Goal: Task Accomplishment & Management: Manage account settings

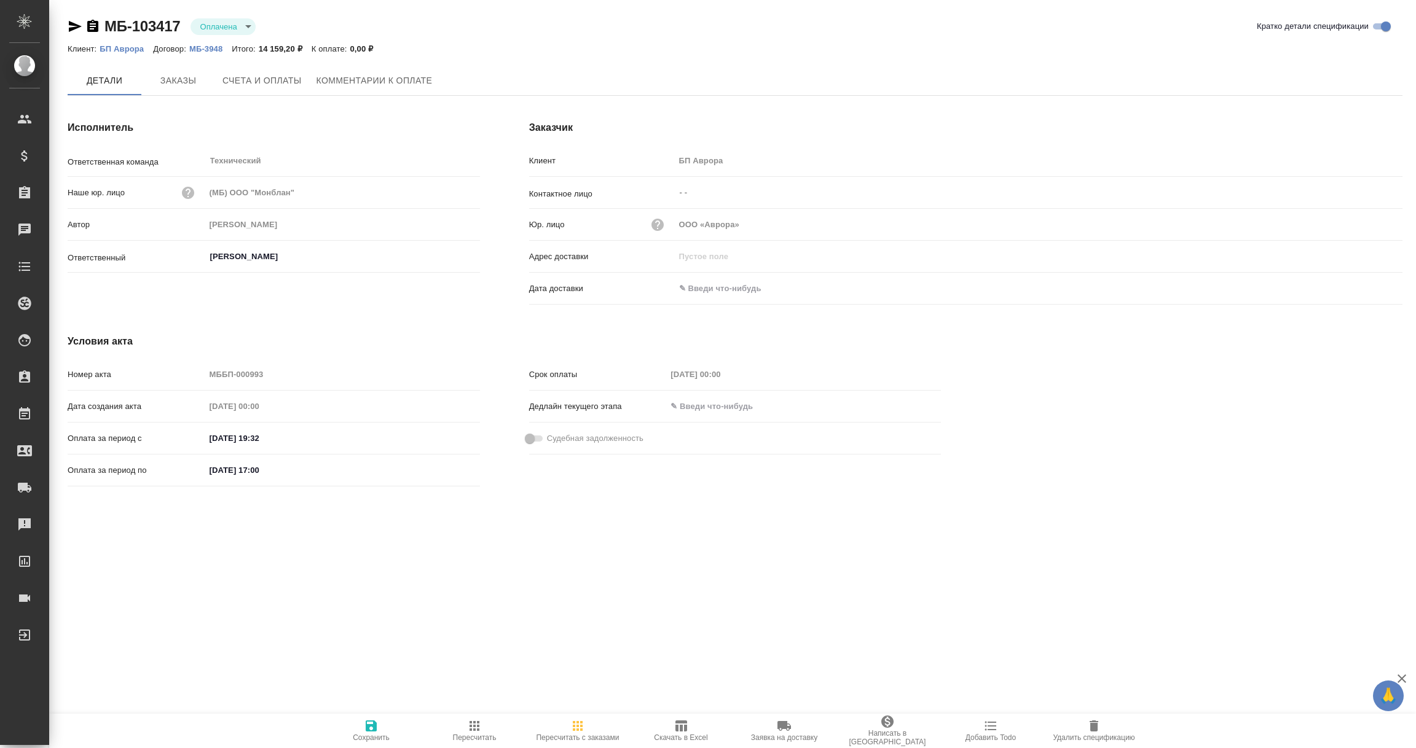
click at [137, 50] on p "БП Аврора" at bounding box center [126, 48] width 53 height 9
click at [211, 45] on p "МБ-3948" at bounding box center [210, 48] width 42 height 9
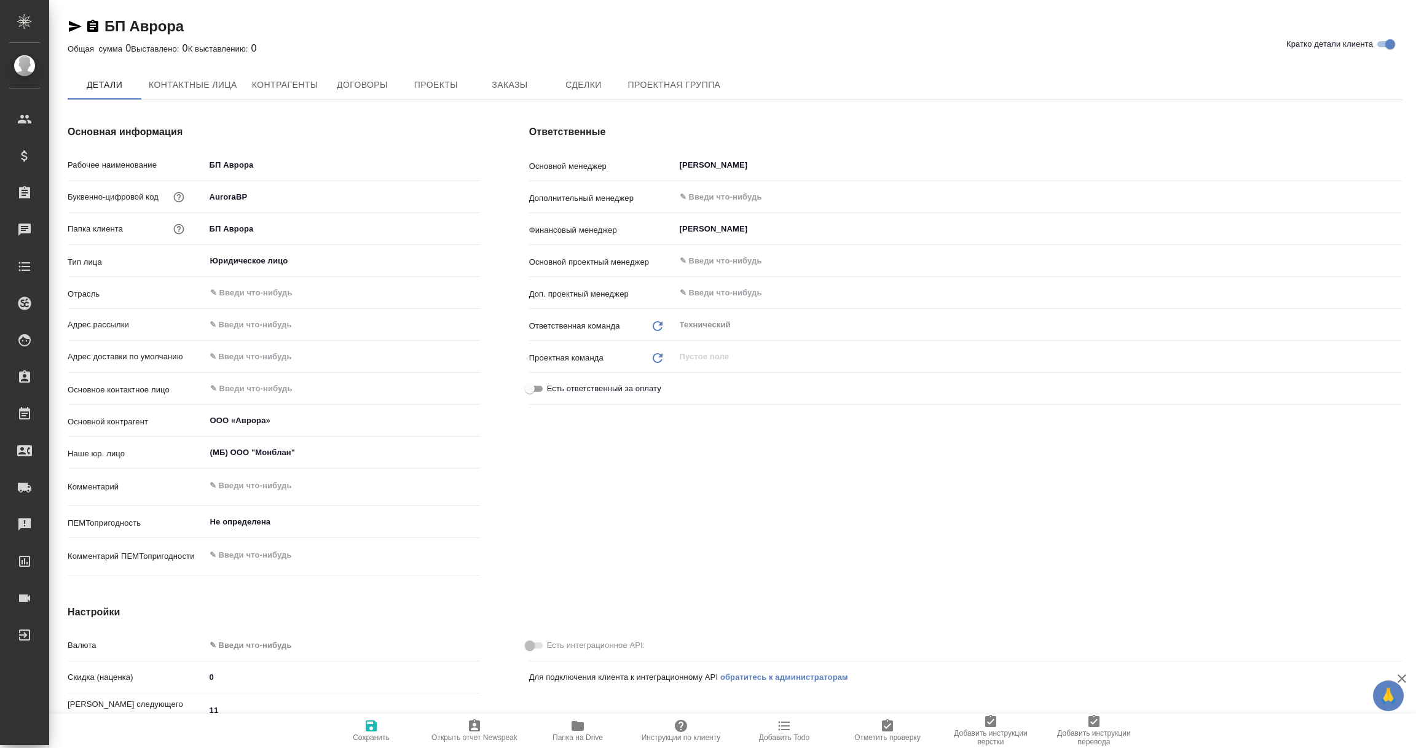
type textarea "x"
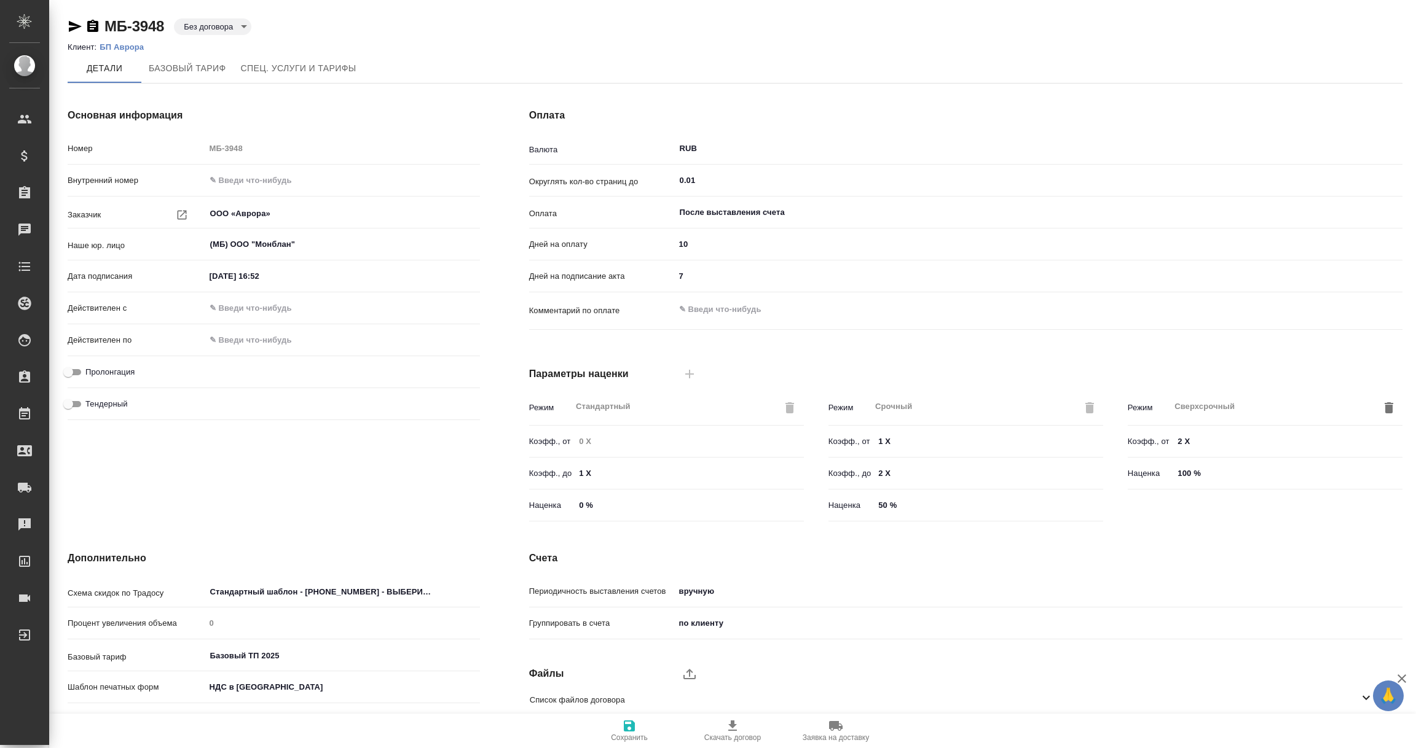
scroll to position [87, 0]
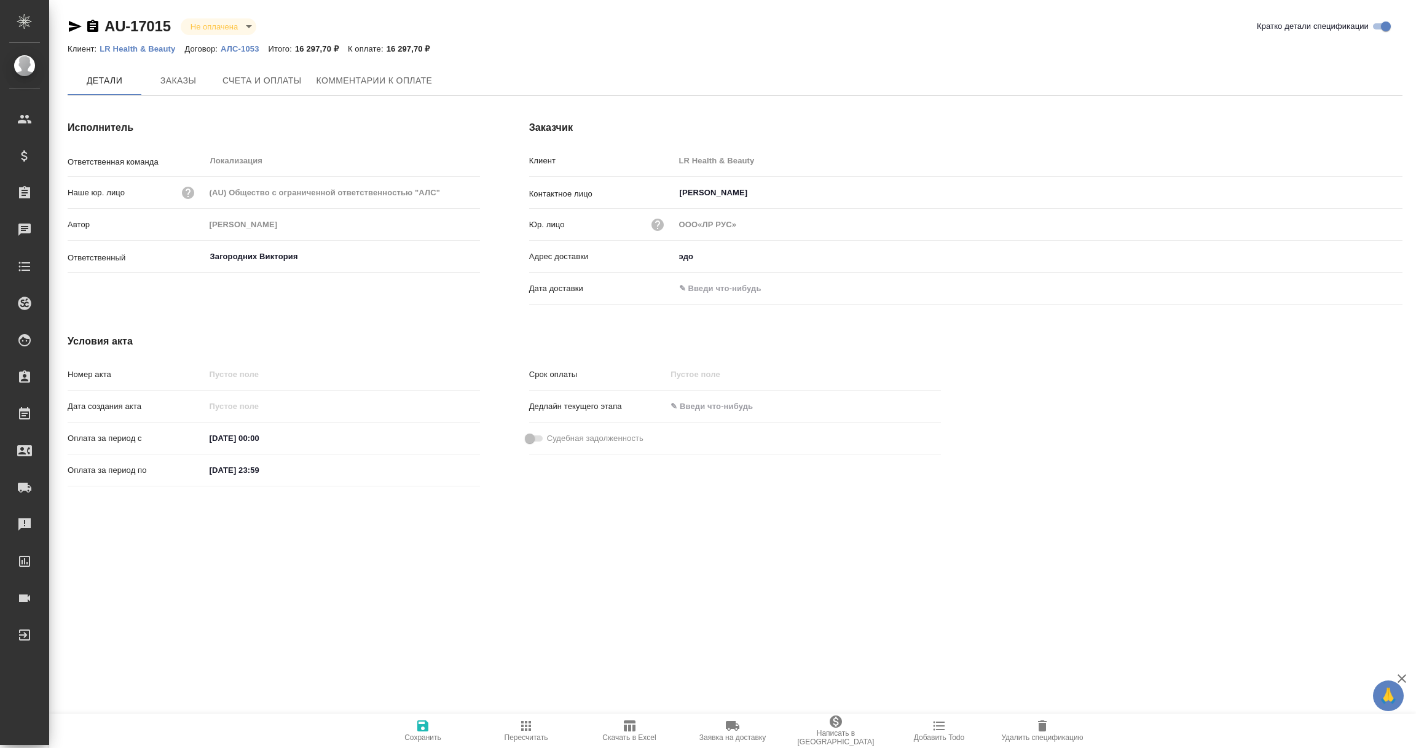
type input "ООО«ЛР РУС»"
click at [239, 82] on span "Счета и оплаты" at bounding box center [261, 81] width 79 height 15
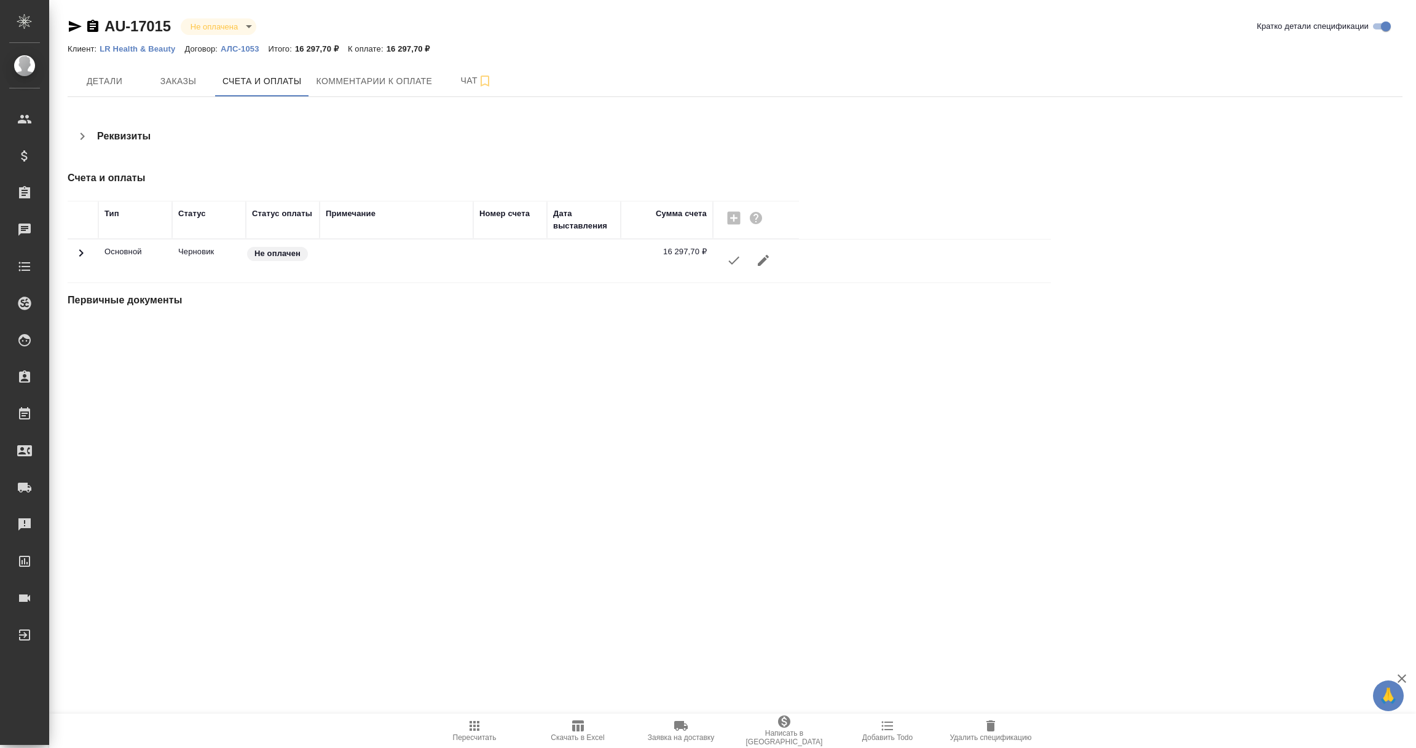
click at [736, 260] on icon "button" at bounding box center [733, 261] width 11 height 8
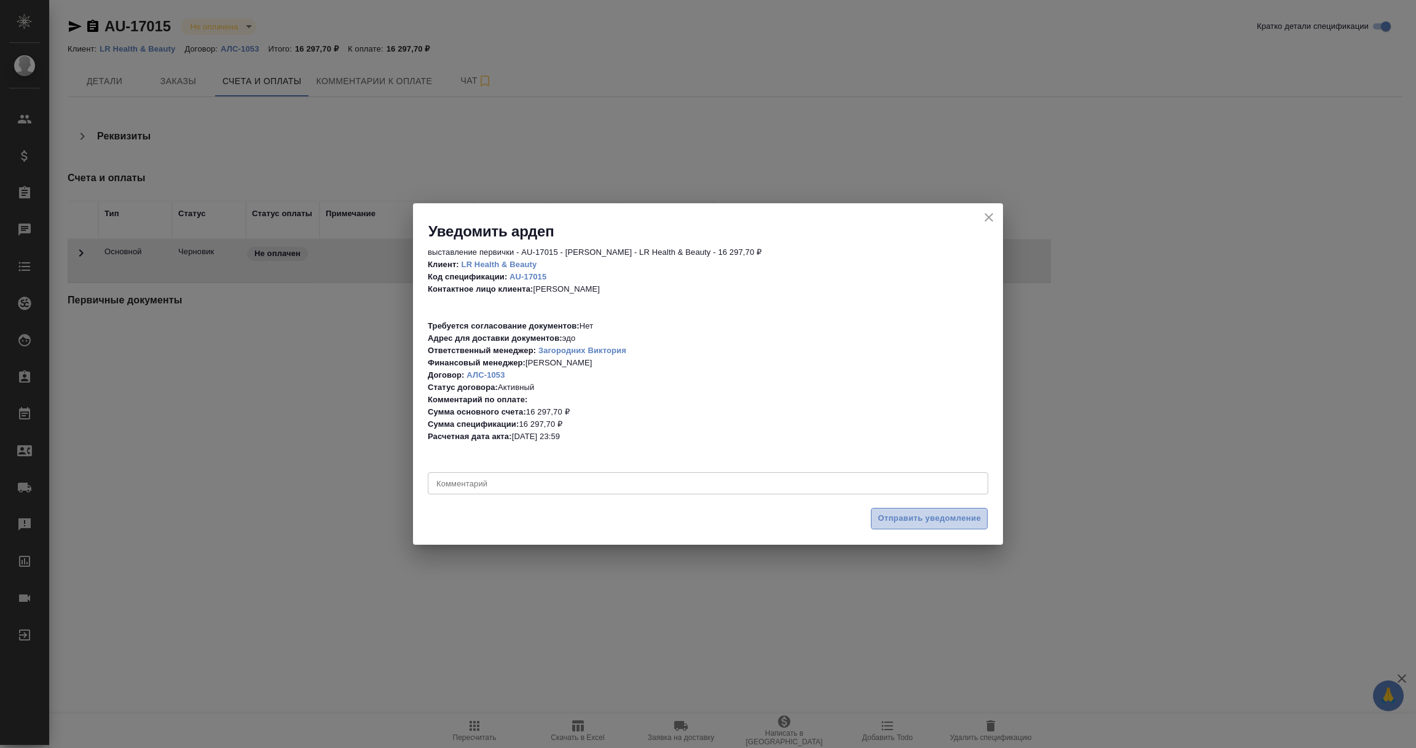
click at [920, 519] on span "Отправить уведомление" at bounding box center [928, 519] width 103 height 14
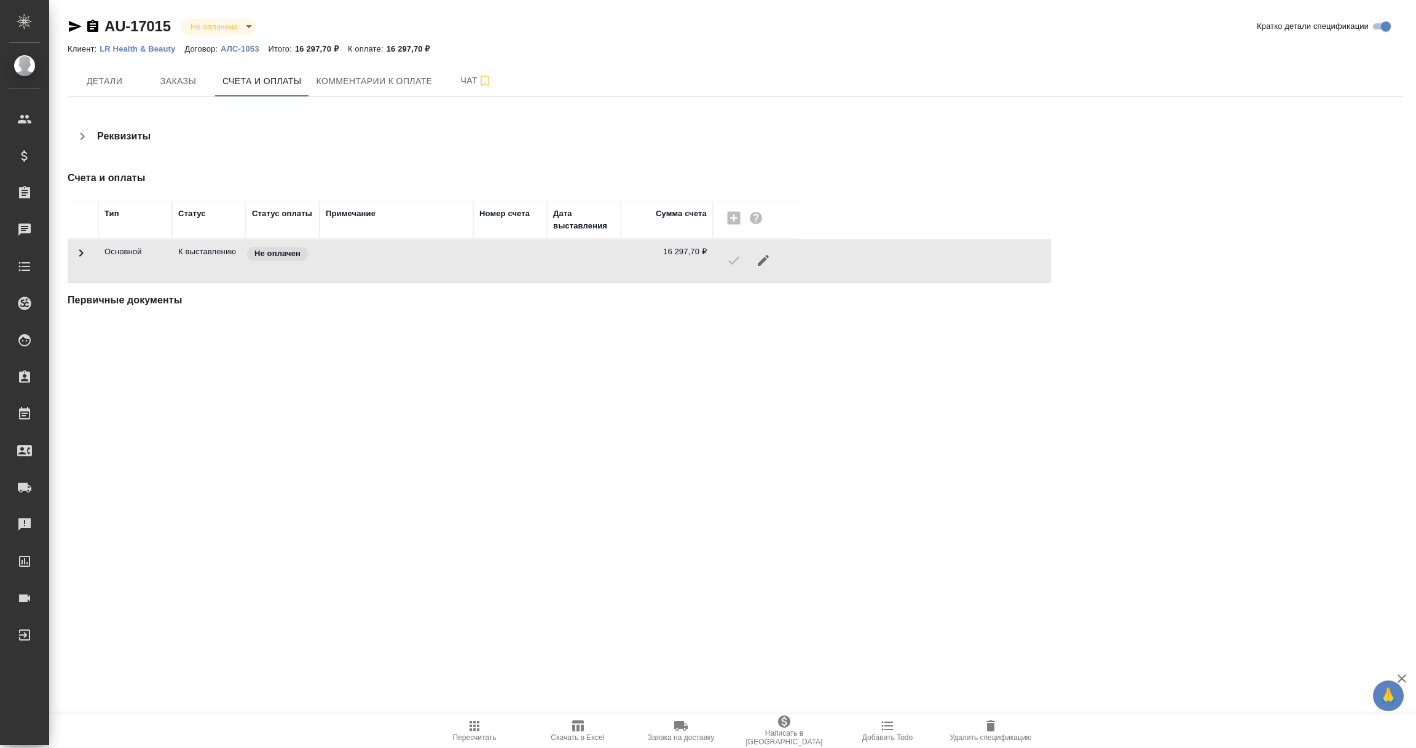
drag, startPoint x: 1178, startPoint y: 0, endPoint x: 554, endPoint y: 518, distance: 810.7
click at [554, 518] on div ".cls-1 fill:#fff; AWATERA Vorobyova Ekaterina Клиенты Спецификации Заказы 0 Чат…" at bounding box center [708, 374] width 1416 height 748
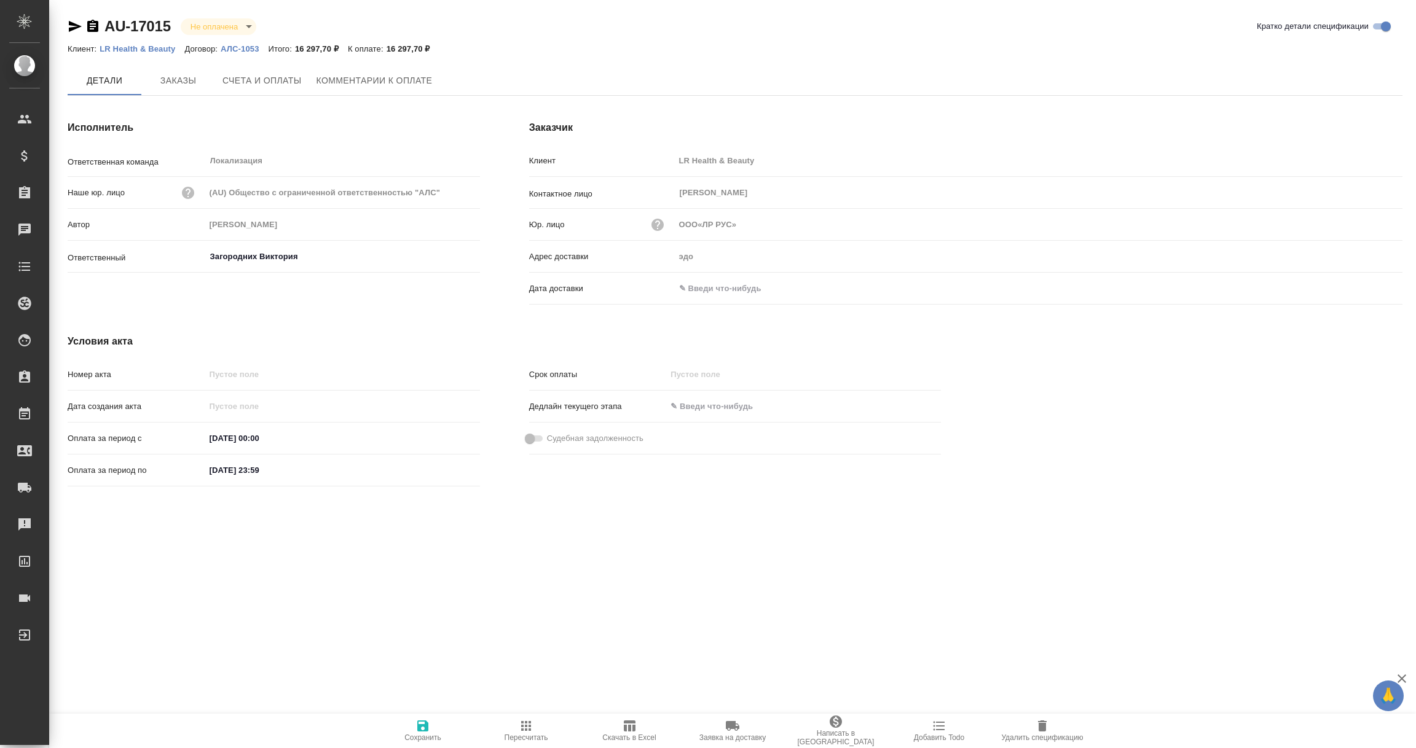
click at [735, 283] on input "text" at bounding box center [729, 289] width 108 height 18
click at [1363, 289] on icon "button" at bounding box center [1366, 289] width 15 height 15
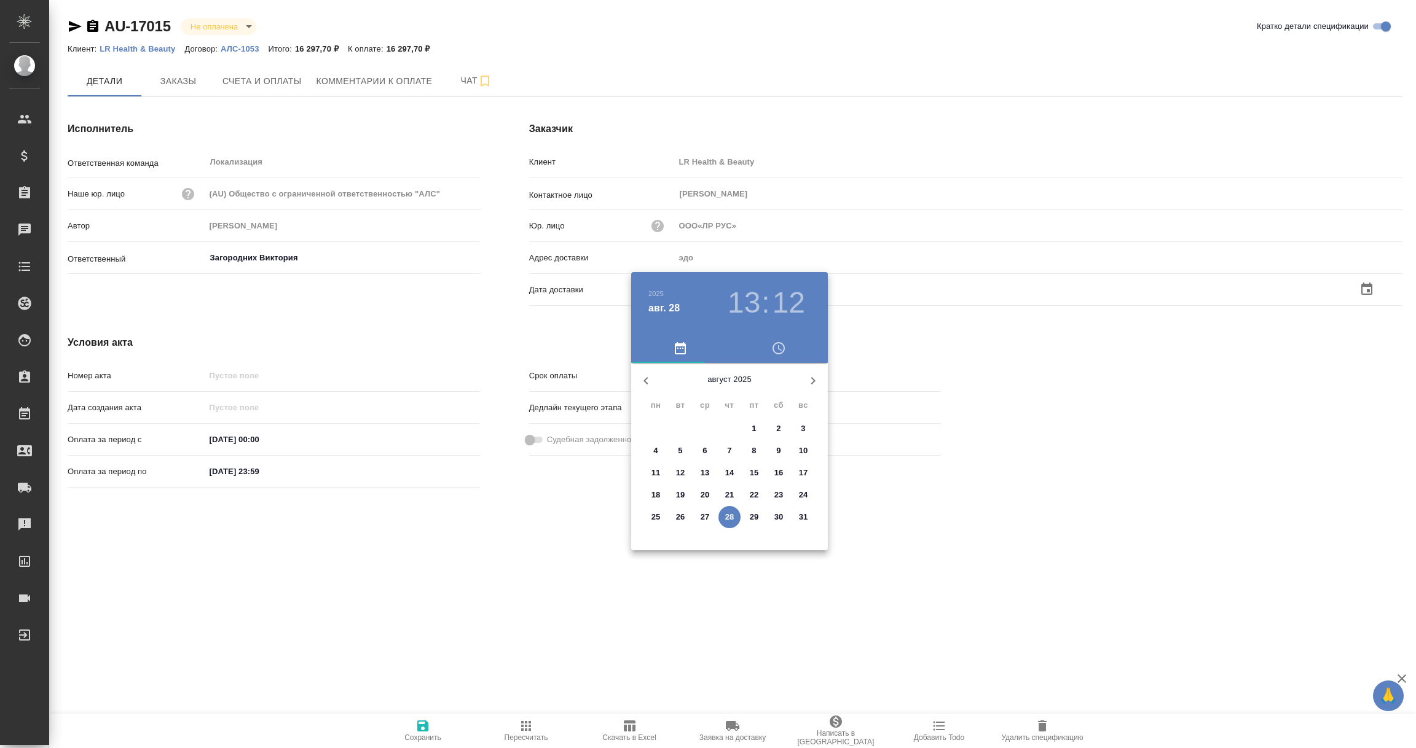
click at [731, 516] on p "28" at bounding box center [729, 517] width 9 height 12
type input "ООО«ЛР РУС»"
type input "28.08.2025 13:12"
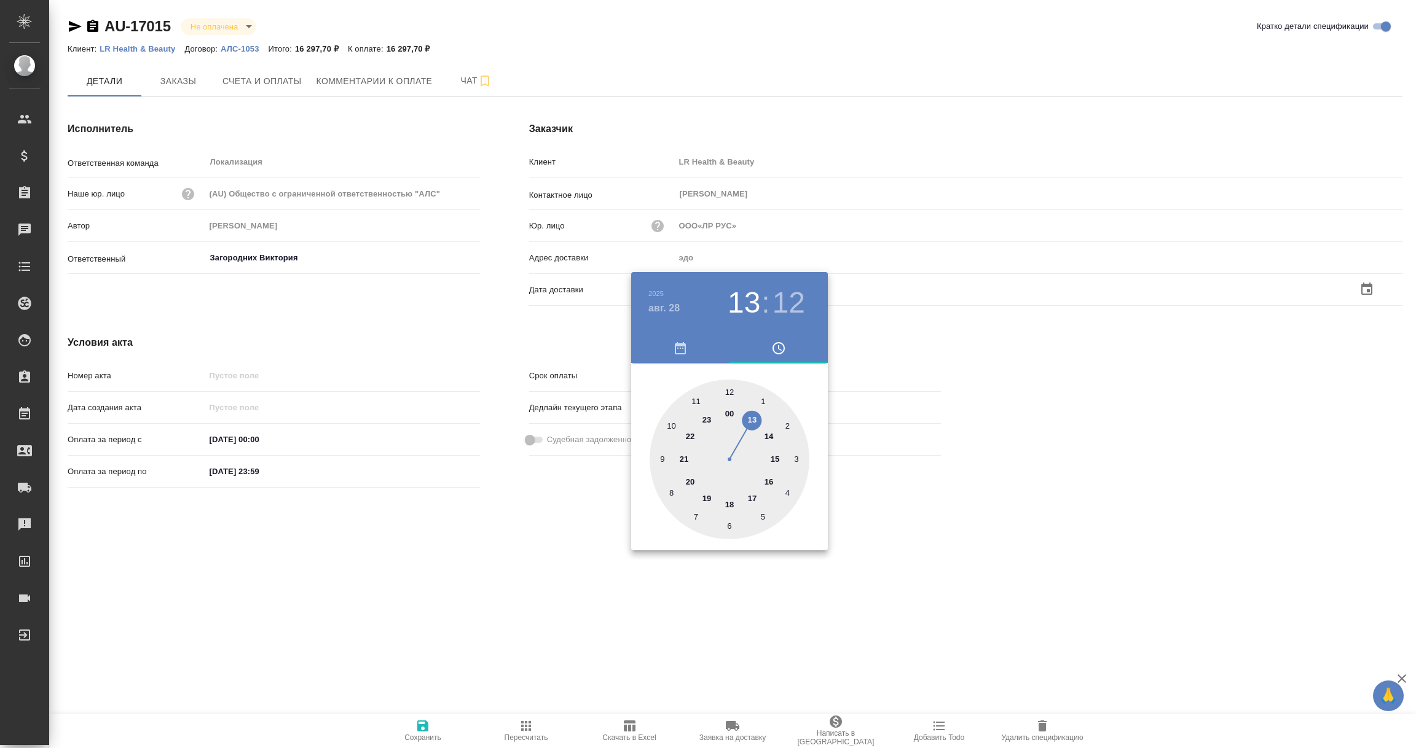
click at [640, 586] on div at bounding box center [708, 374] width 1416 height 748
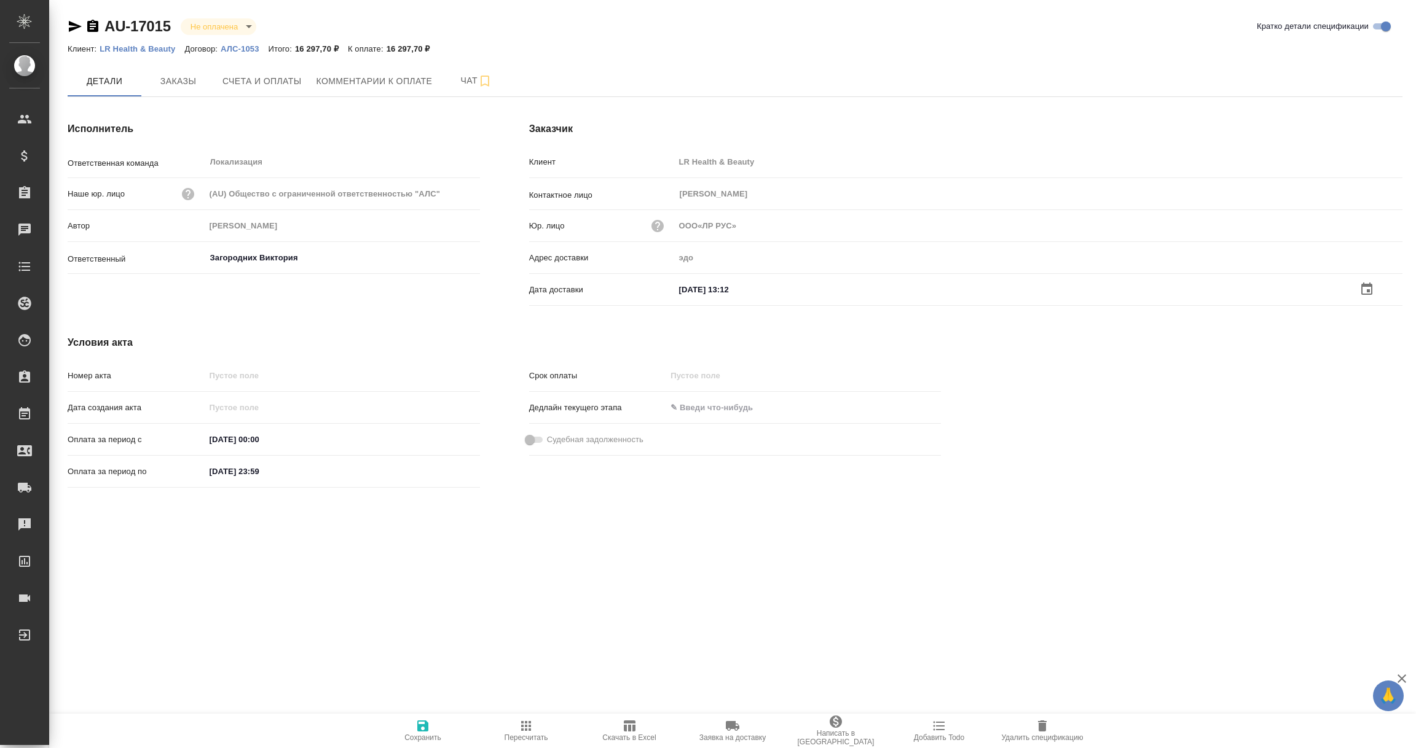
click at [426, 729] on icon "button" at bounding box center [422, 726] width 11 height 11
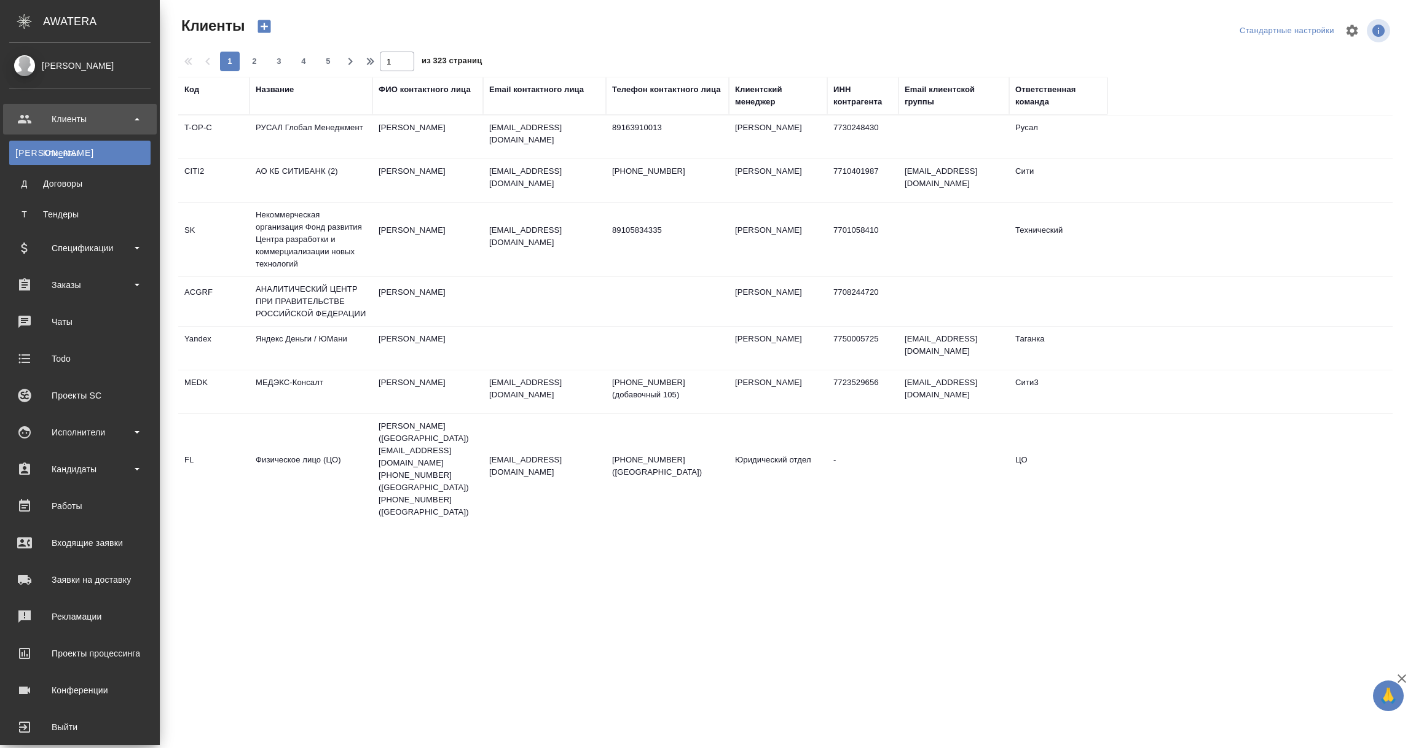
select select "RU"
click at [64, 253] on div "Спецификации" at bounding box center [79, 248] width 141 height 18
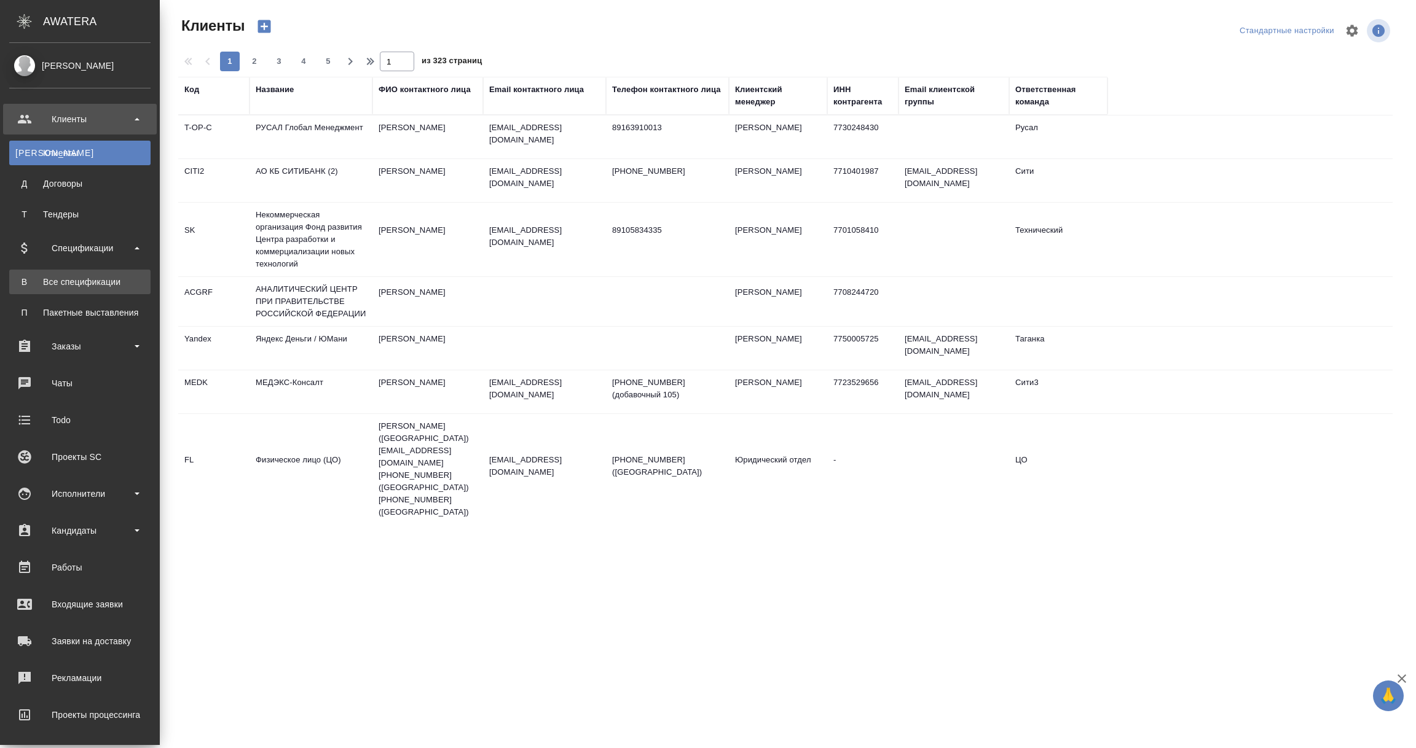
click at [61, 275] on link "В Все спецификации" at bounding box center [79, 282] width 141 height 25
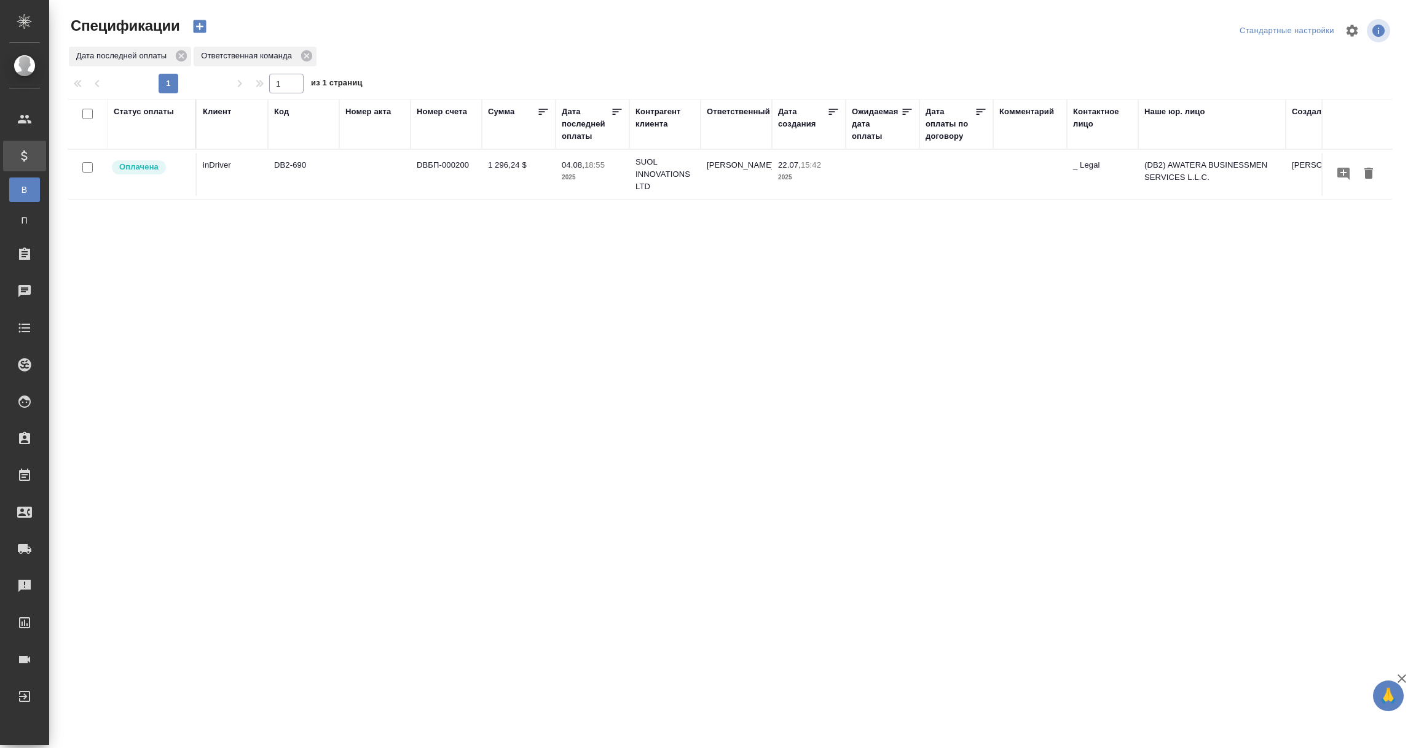
click at [594, 139] on div "Дата последней оплаты" at bounding box center [586, 124] width 49 height 37
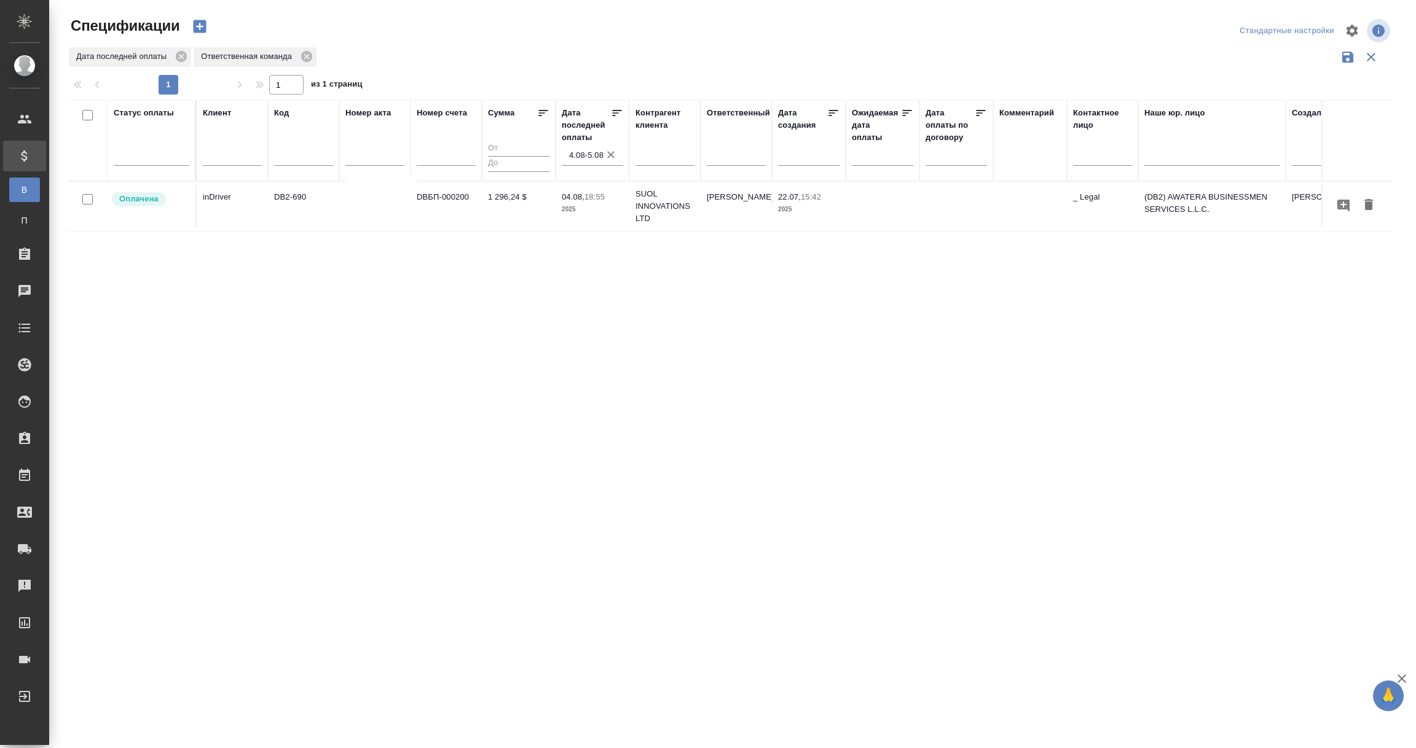
click at [596, 150] on input "4.08-5.08" at bounding box center [596, 155] width 54 height 17
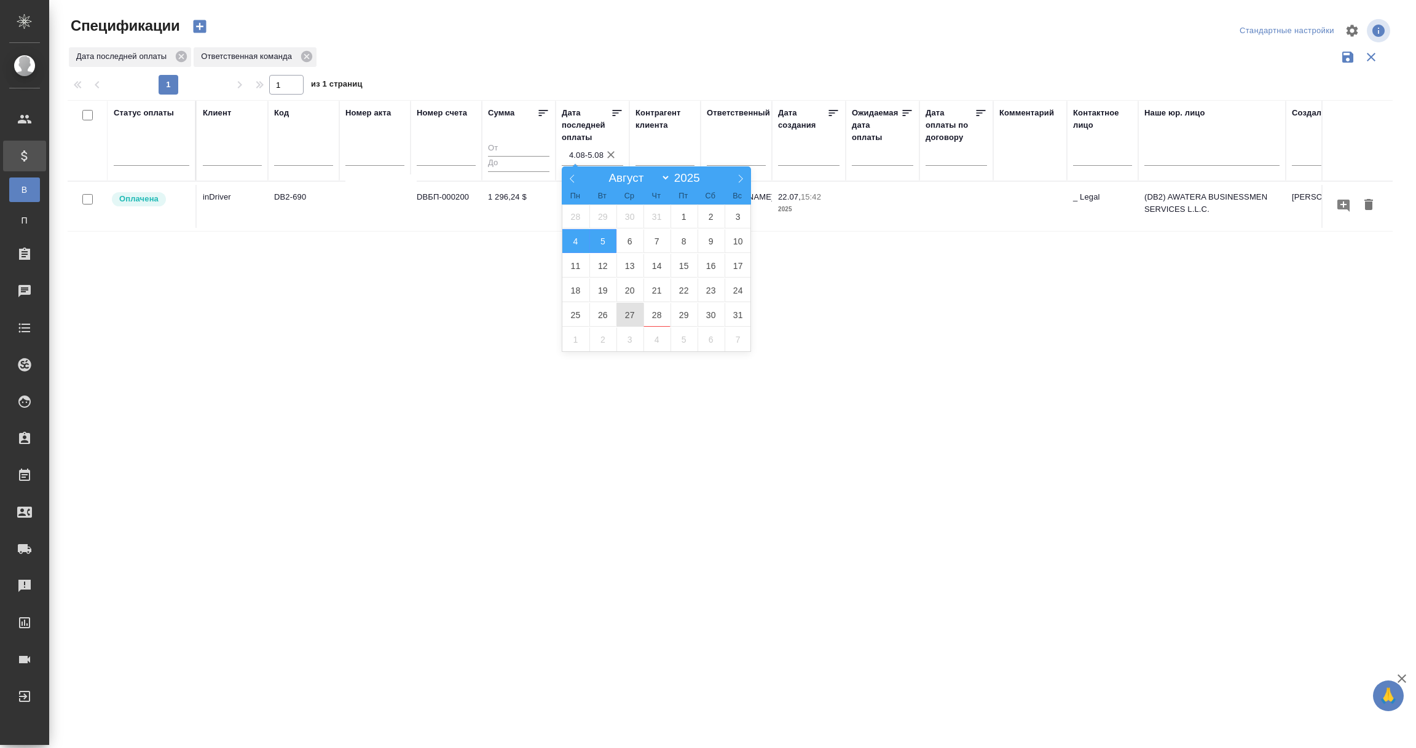
click at [626, 313] on span "27" at bounding box center [629, 315] width 27 height 24
click at [654, 312] on span "28" at bounding box center [656, 315] width 27 height 24
type div "2025-08-26T21:00:00.000Z — 2025-08-27T21:00:00.000Z"
type input "27.08-28.08"
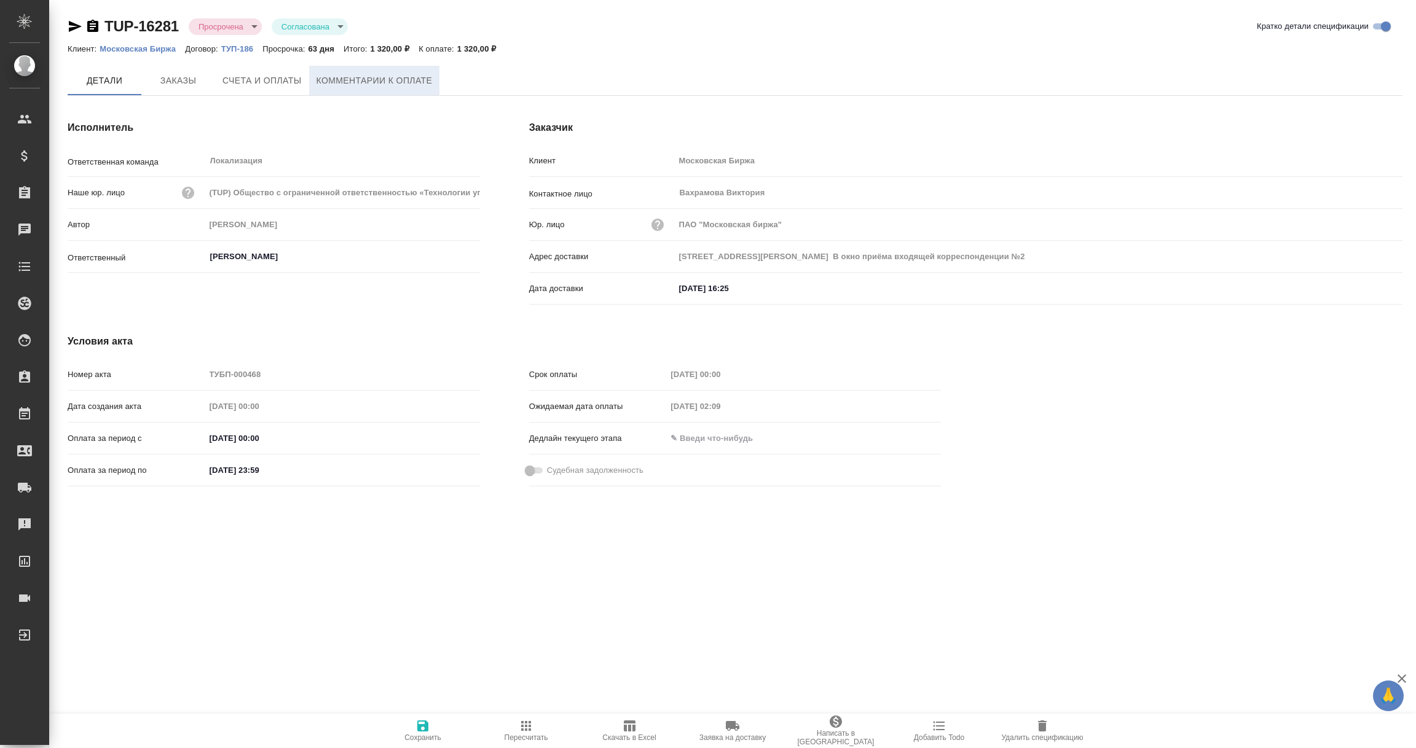
click at [377, 80] on span "Комментарии к оплате" at bounding box center [374, 80] width 116 height 15
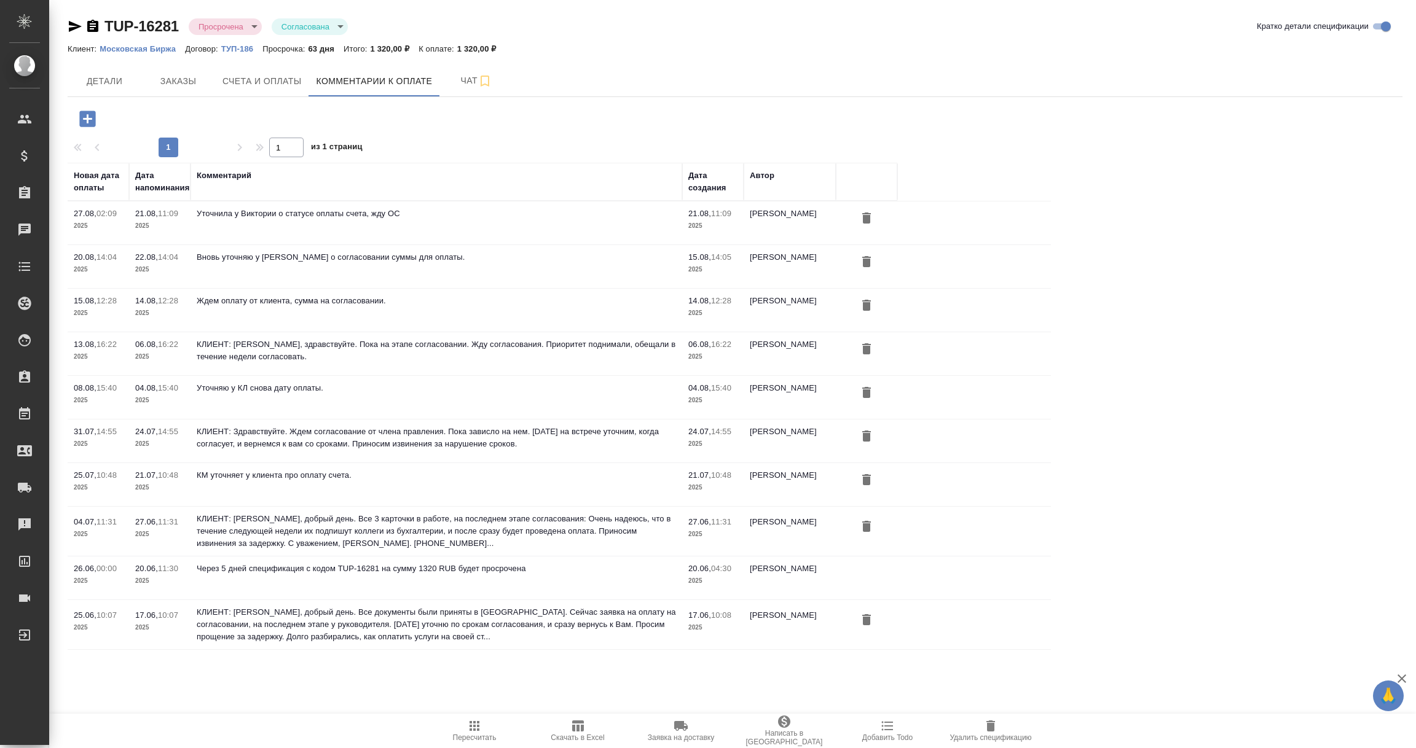
click at [86, 102] on div "1 1 из 1 страниц Новая дата оплаты Дата напоминания Комментарий Дата создания А…" at bounding box center [513, 373] width 890 height 553
click at [83, 109] on icon "button" at bounding box center [88, 119] width 22 height 22
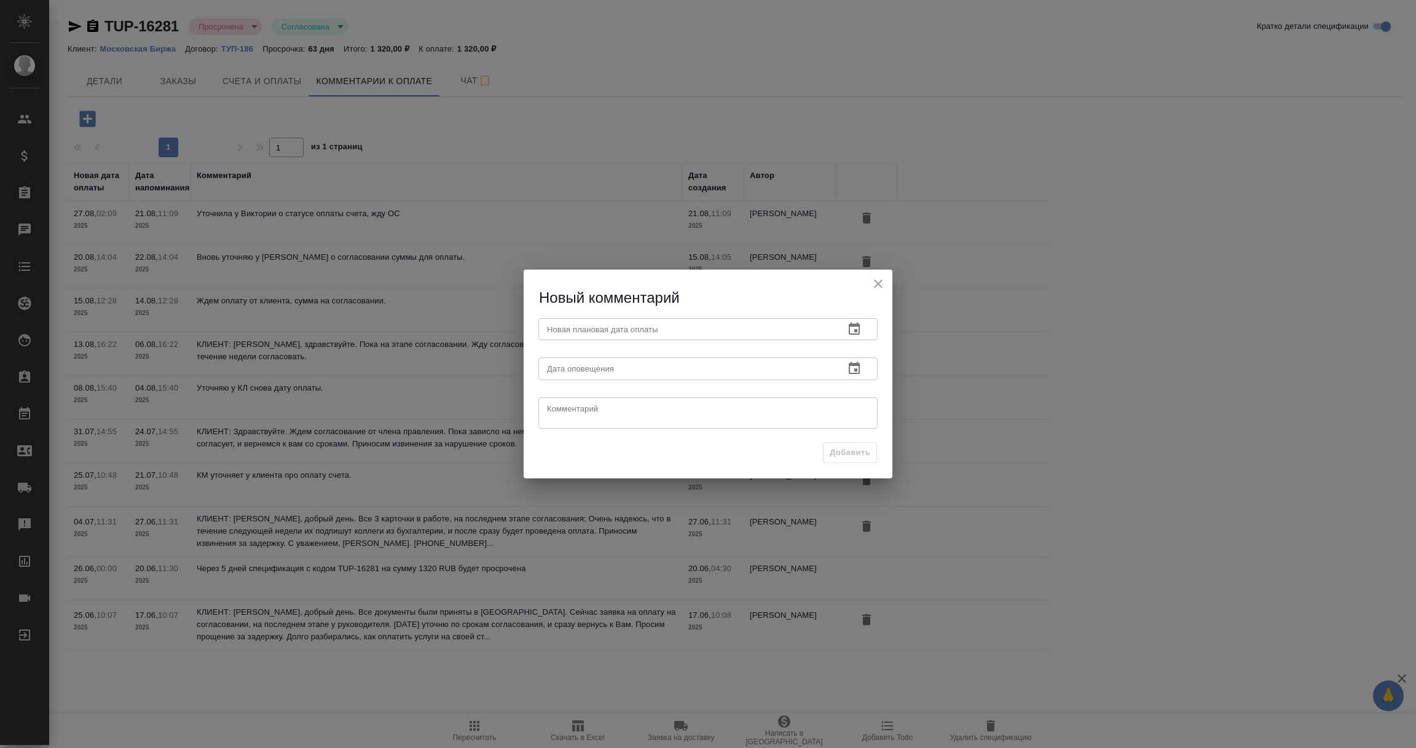
click at [858, 334] on icon "button" at bounding box center [854, 329] width 11 height 12
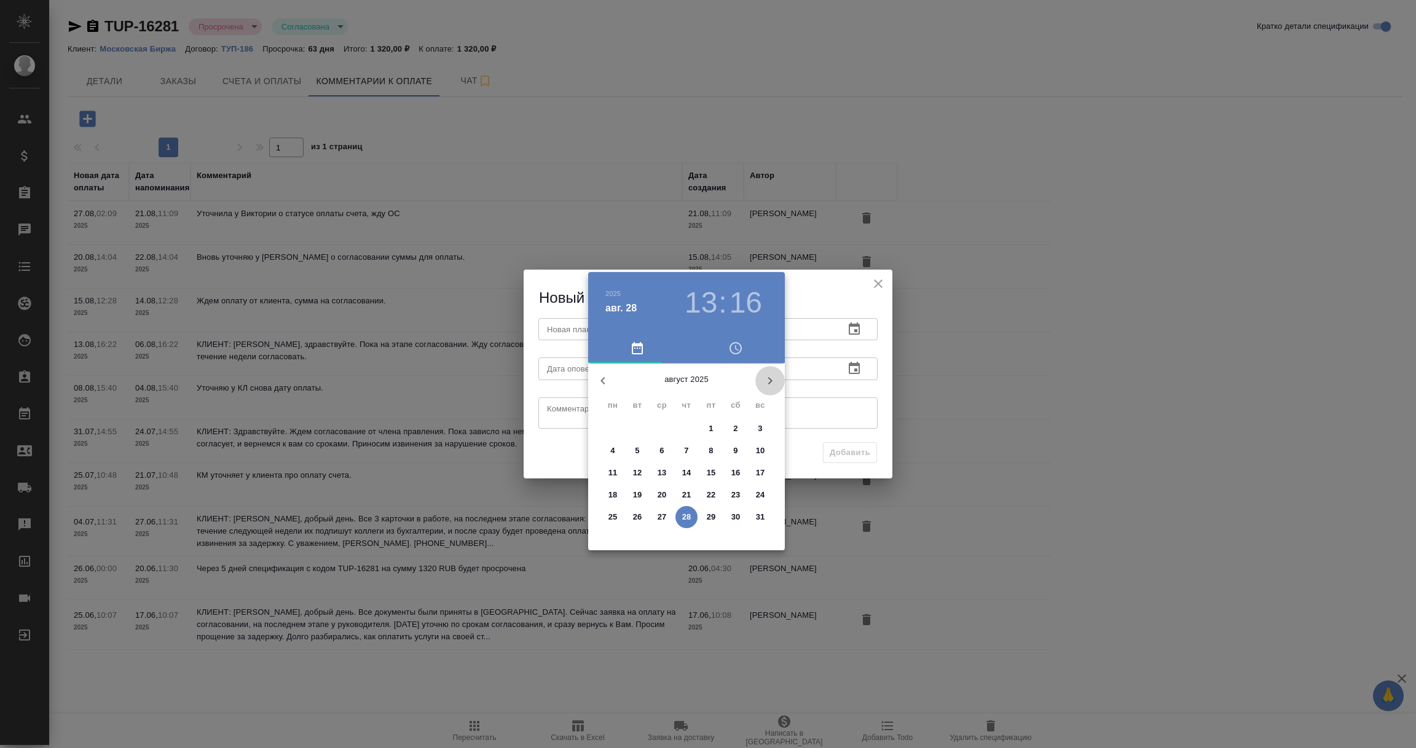
click at [769, 380] on icon "button" at bounding box center [770, 381] width 15 height 15
click at [709, 426] on p "5" at bounding box center [710, 429] width 4 height 12
type input "[DATE] 13:16"
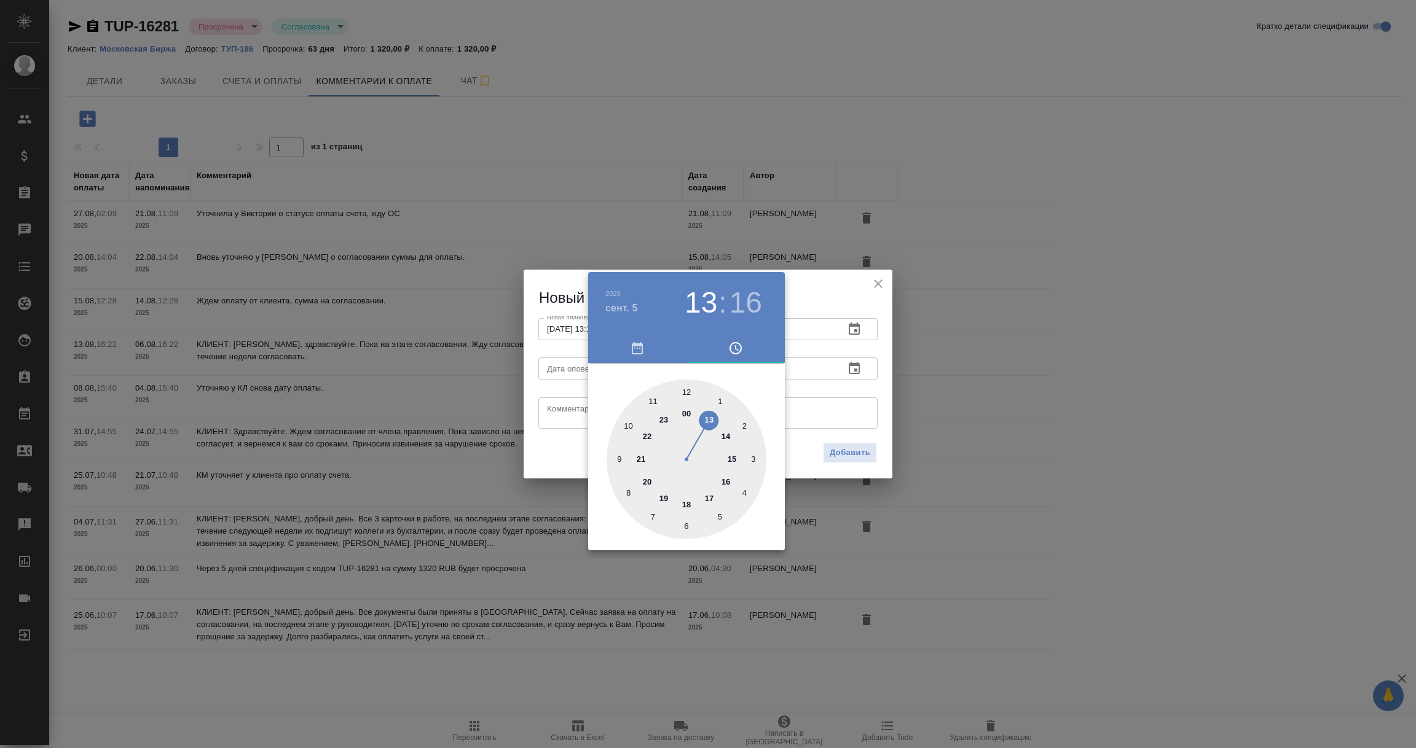
click at [862, 400] on div at bounding box center [708, 374] width 1416 height 748
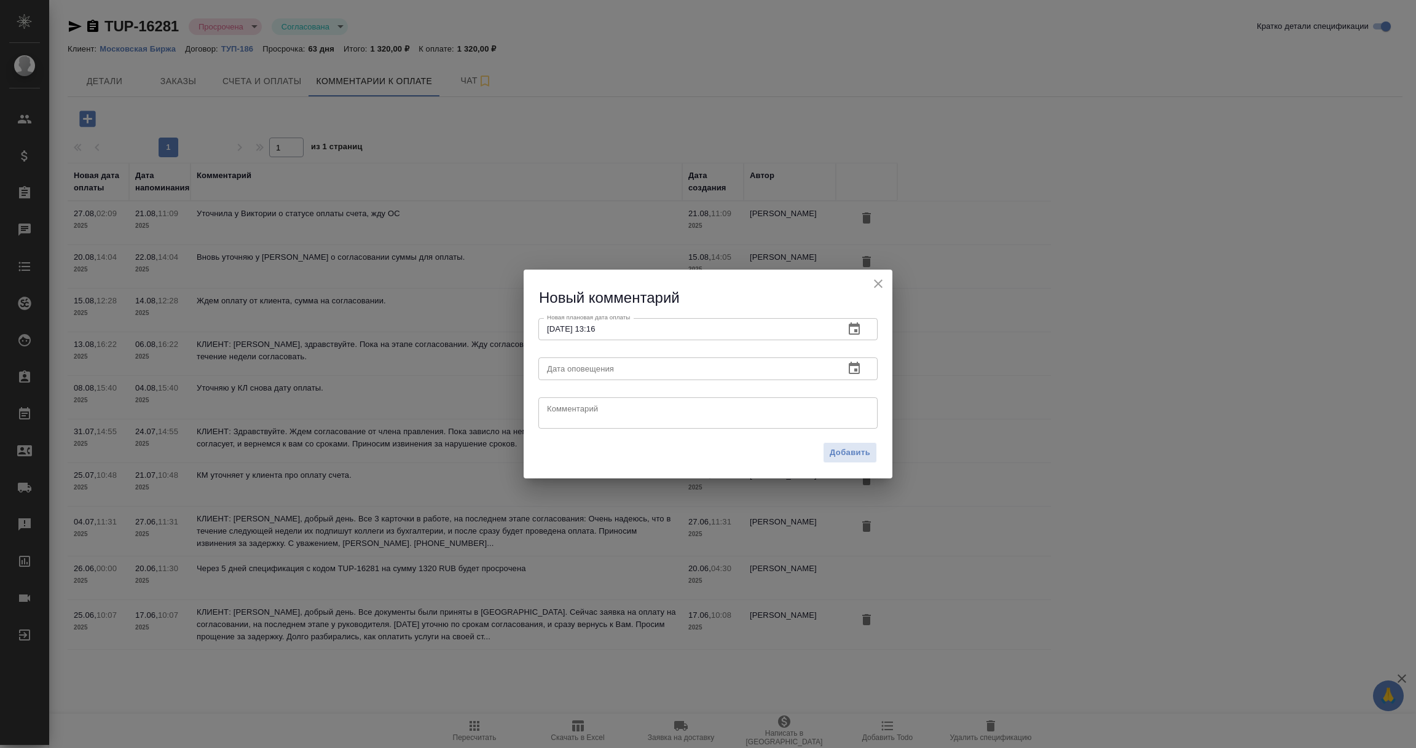
click at [852, 371] on icon "button" at bounding box center [854, 368] width 15 height 15
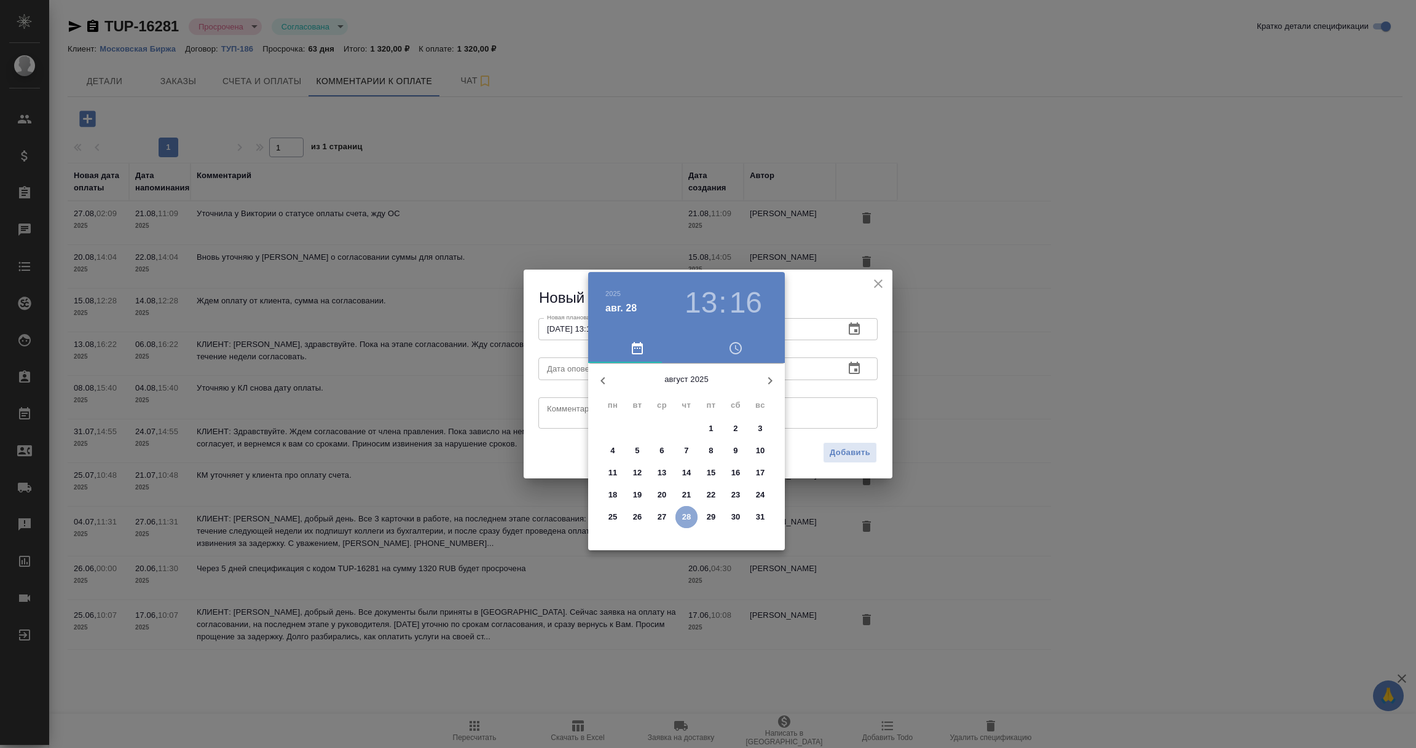
click at [691, 513] on span "28" at bounding box center [686, 517] width 22 height 12
type input "[DATE] 13:16"
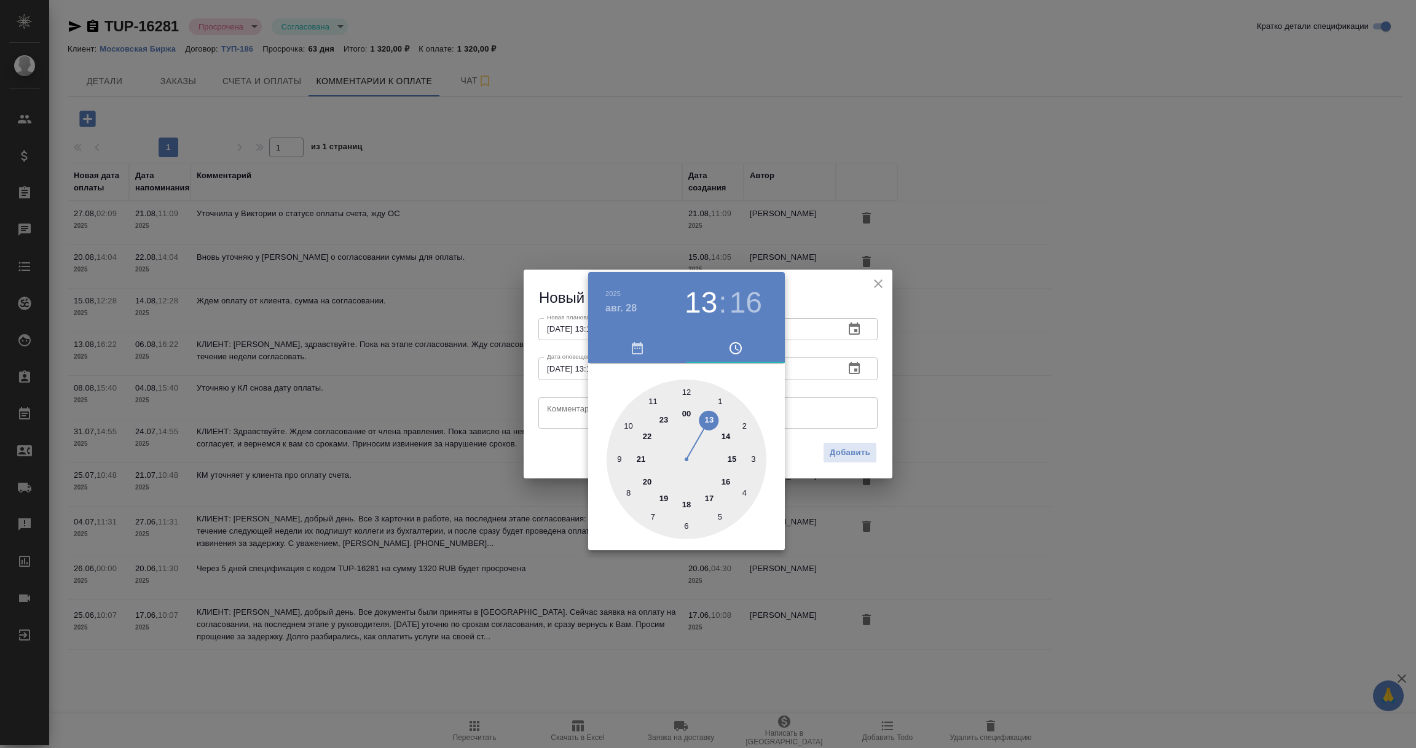
click at [574, 419] on div at bounding box center [708, 374] width 1416 height 748
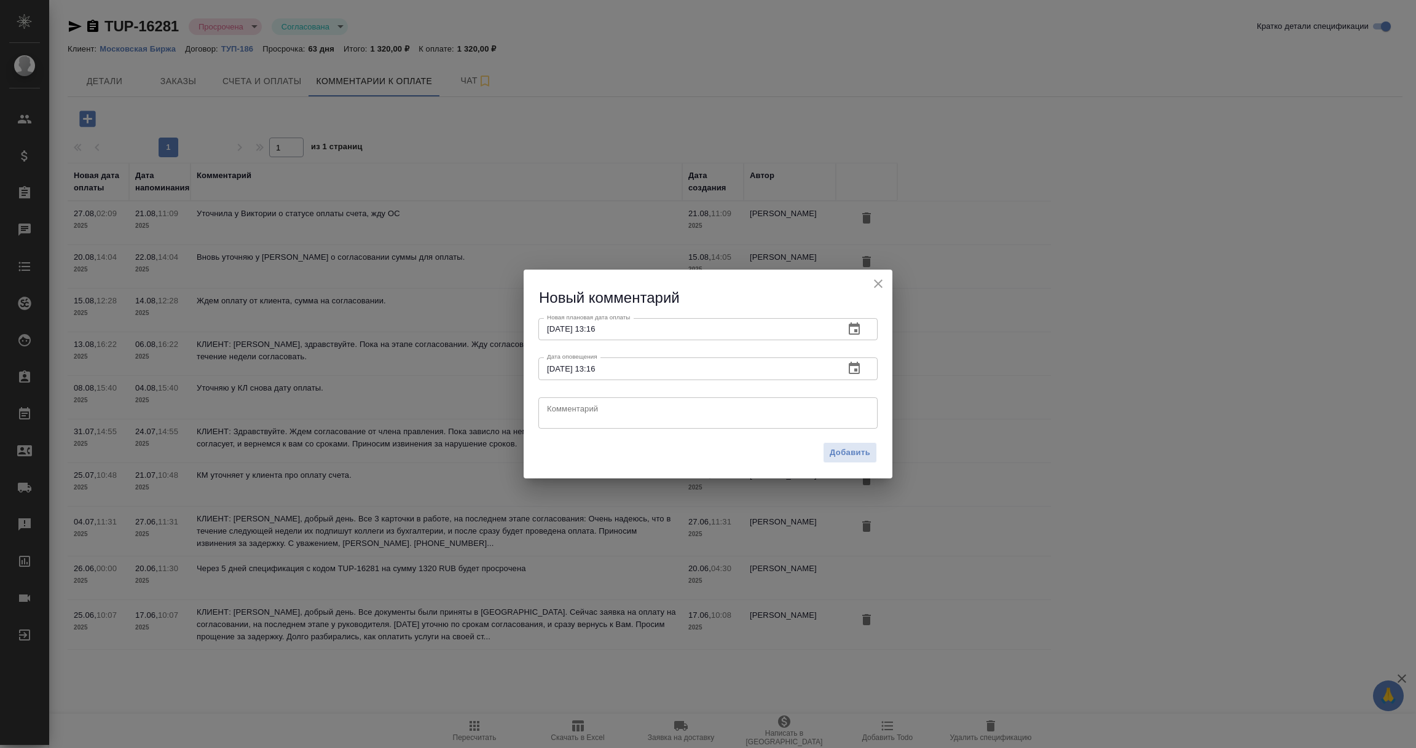
click at [574, 419] on textarea at bounding box center [708, 413] width 322 height 18
type textarea "Обновили документы и выслали клиенту на оплату."
click at [850, 451] on span "Добавить" at bounding box center [850, 453] width 41 height 14
